Goal: Transaction & Acquisition: Purchase product/service

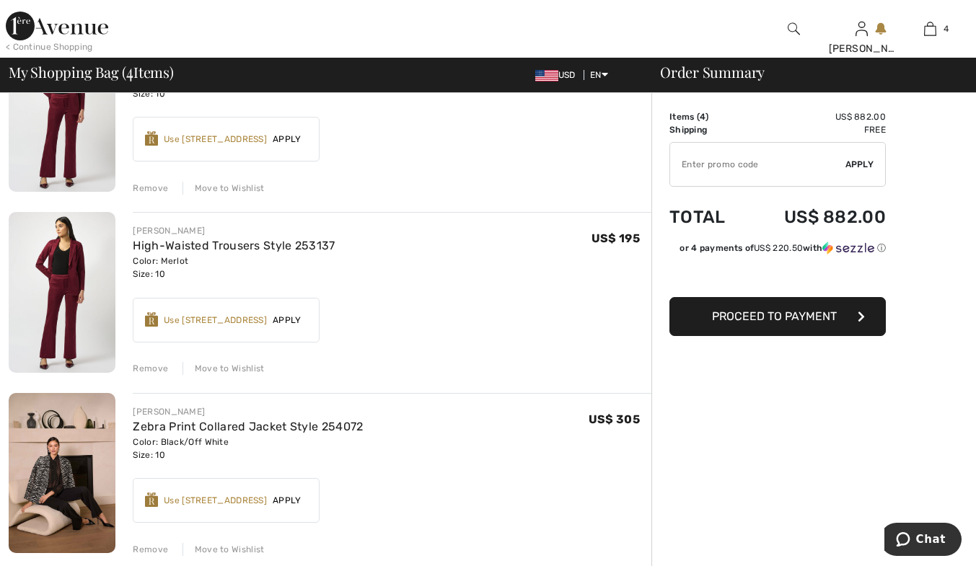
scroll to position [288, 0]
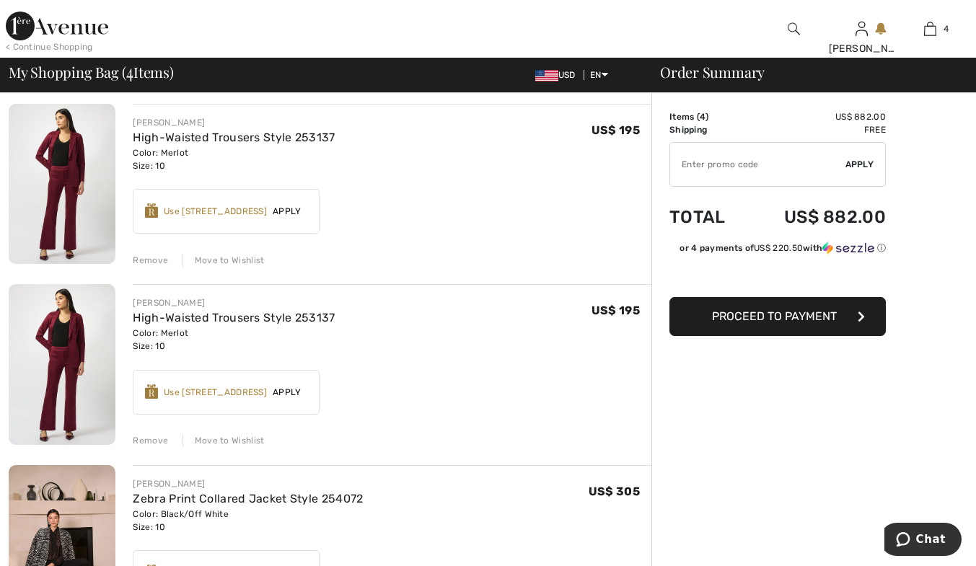
click at [171, 439] on div "Remove Move to Wishlist" at bounding box center [392, 439] width 518 height 16
click at [144, 438] on div "Remove" at bounding box center [150, 440] width 35 height 13
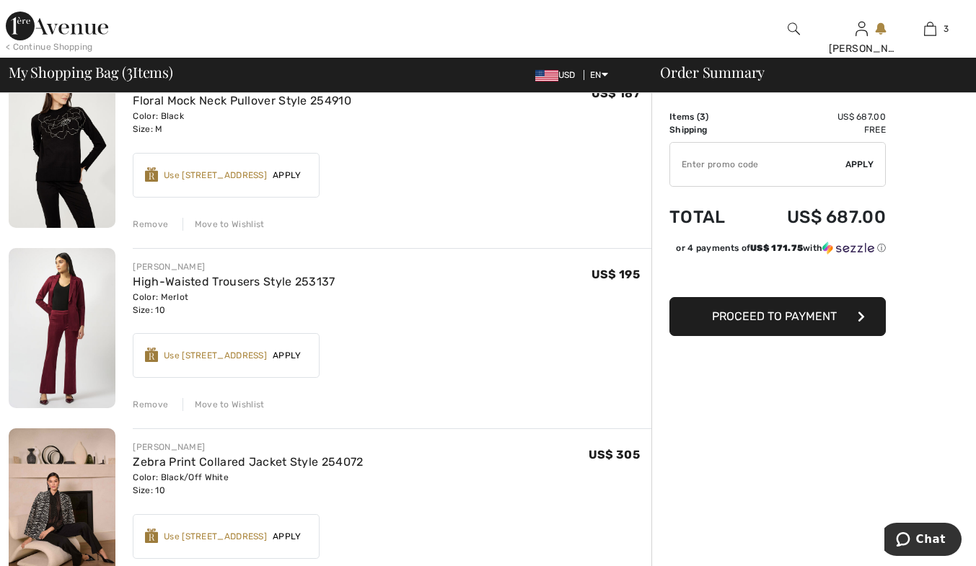
scroll to position [0, 0]
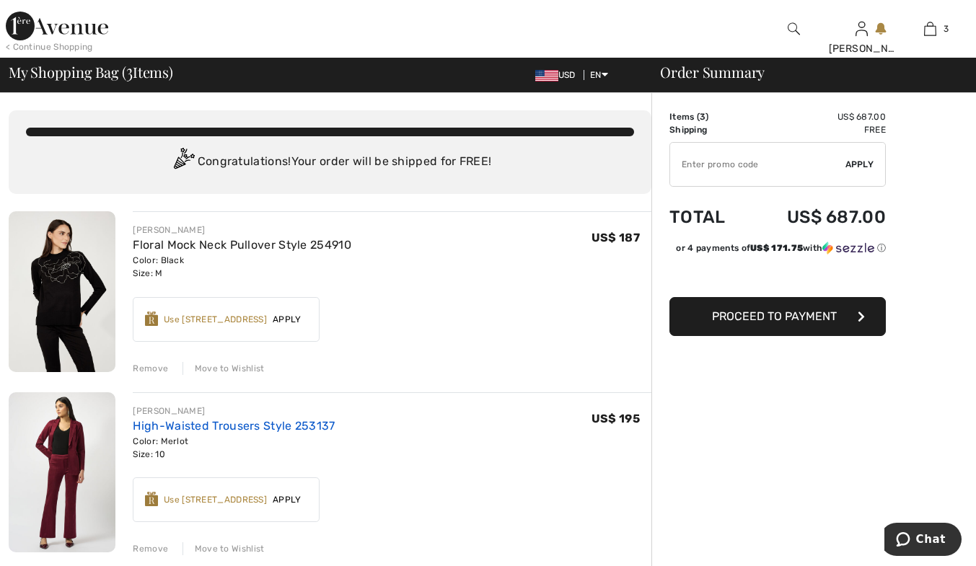
click at [159, 425] on link "High-Waisted Trousers Style 253137" at bounding box center [234, 426] width 202 height 14
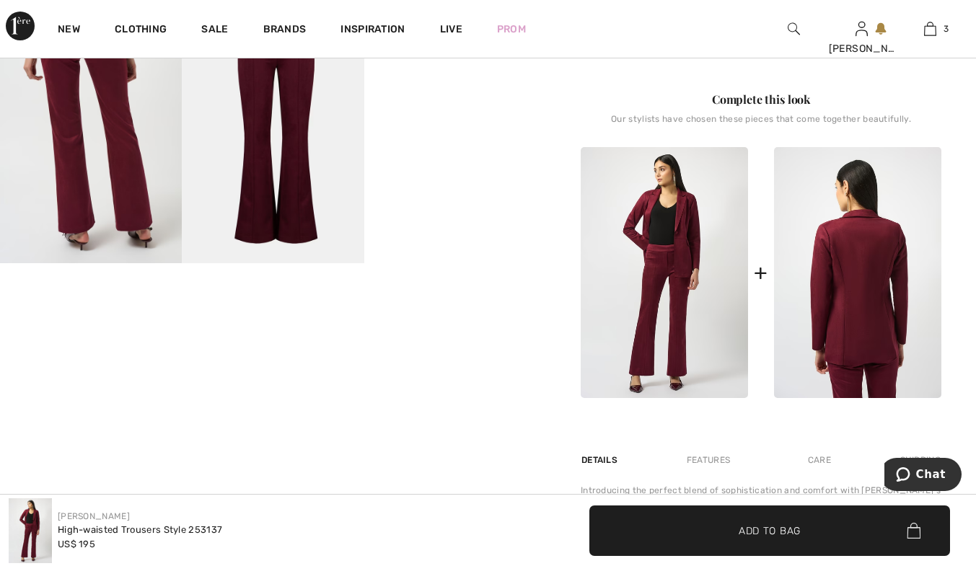
click at [814, 275] on img at bounding box center [857, 272] width 167 height 251
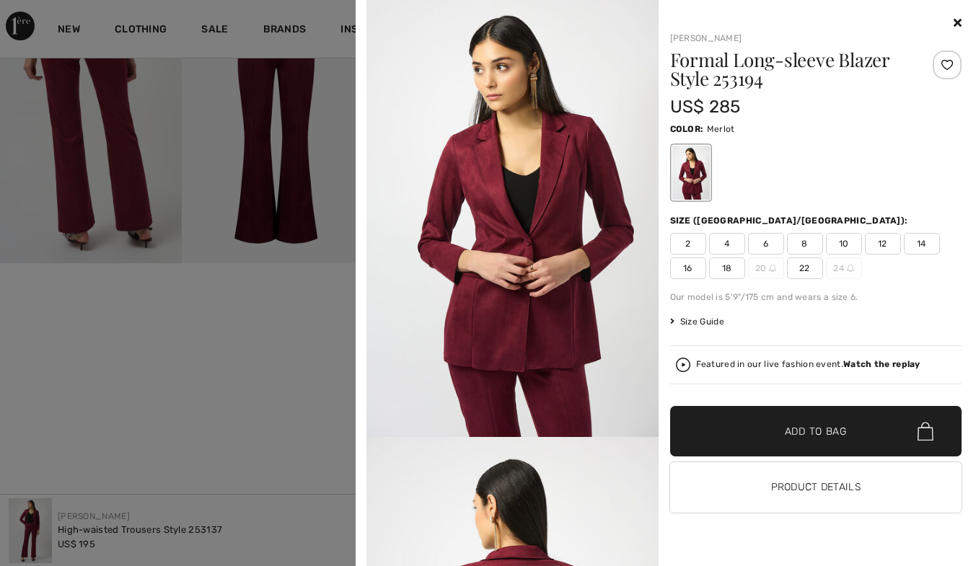
click at [839, 242] on span "10" at bounding box center [844, 244] width 36 height 22
click at [809, 428] on span "Add to Bag" at bounding box center [815, 431] width 62 height 15
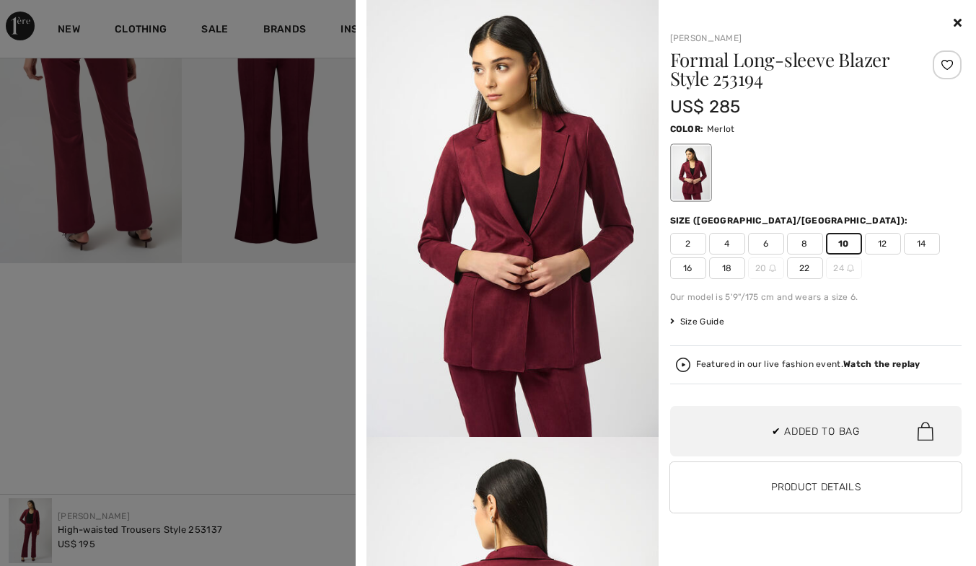
scroll to position [270, 0]
